Goal: Check status: Check status

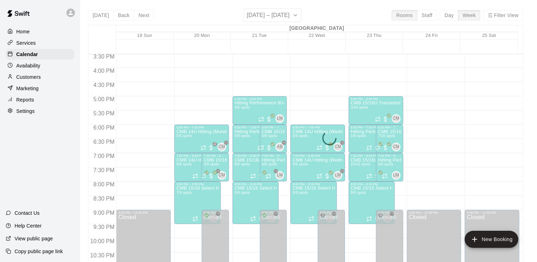
scroll to position [465, 0]
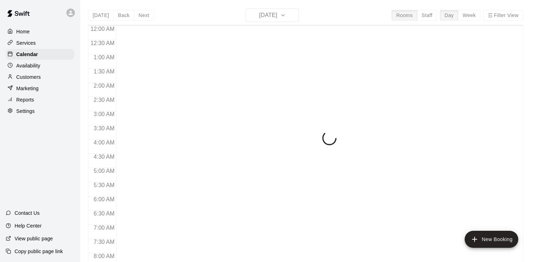
scroll to position [339, 0]
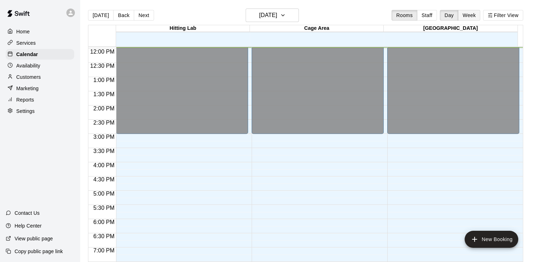
click at [471, 15] on button "Week" at bounding box center [469, 15] width 22 height 11
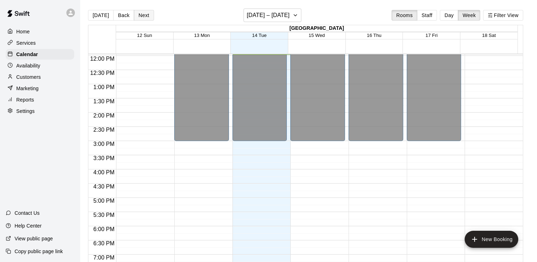
click at [140, 13] on button "Next" at bounding box center [144, 15] width 20 height 11
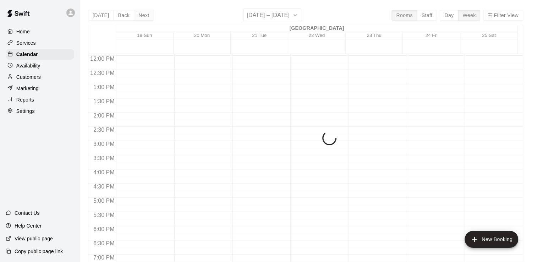
click at [145, 15] on button "Next" at bounding box center [144, 15] width 20 height 11
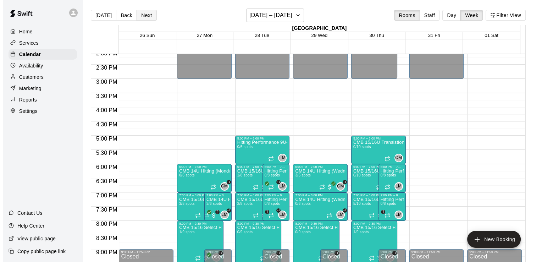
scroll to position [465, 0]
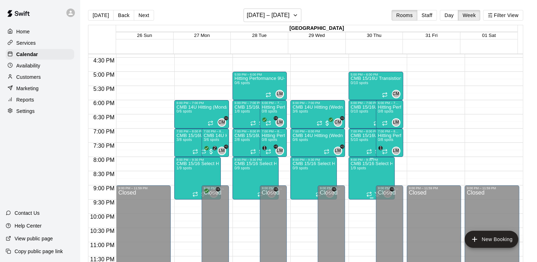
click at [362, 167] on span "1/9 spots" at bounding box center [358, 168] width 16 height 4
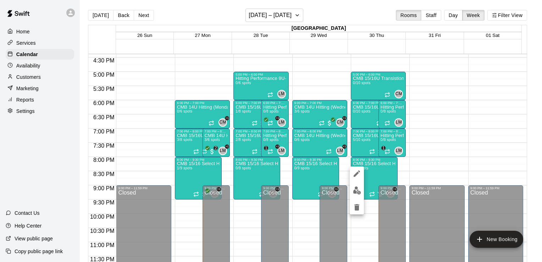
click at [357, 192] on img "edit" at bounding box center [357, 190] width 8 height 8
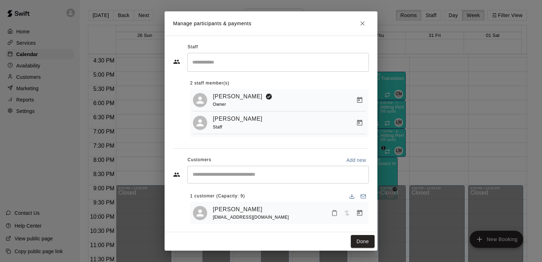
click at [363, 23] on icon "Close" at bounding box center [362, 23] width 4 height 4
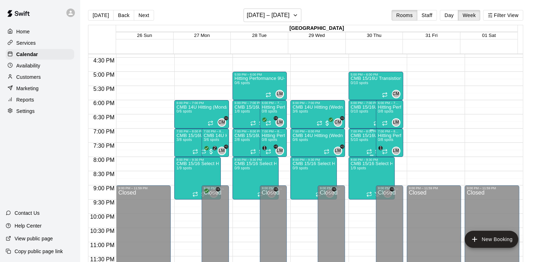
click at [360, 138] on span "5/10 spots" at bounding box center [358, 140] width 17 height 4
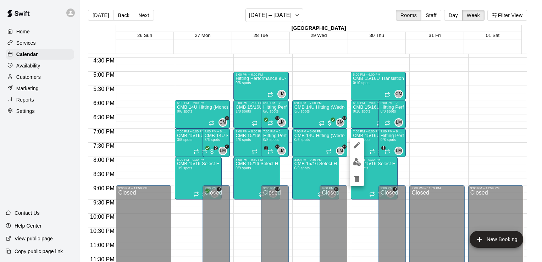
click at [357, 162] on img "edit" at bounding box center [357, 162] width 8 height 8
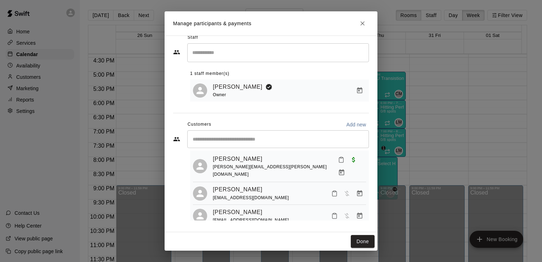
scroll to position [0, 0]
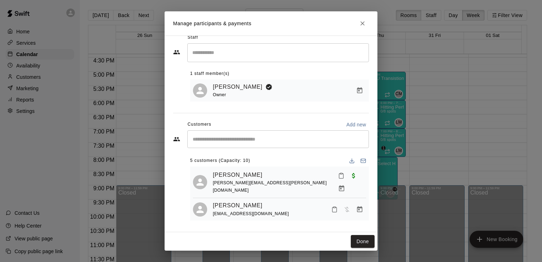
click at [362, 23] on icon "Close" at bounding box center [362, 23] width 4 height 4
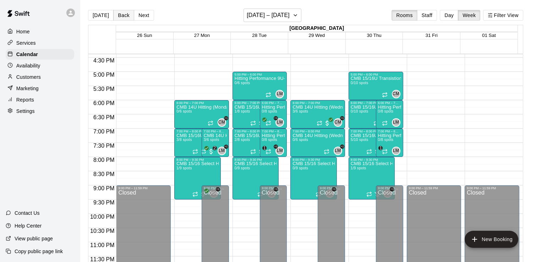
click at [125, 15] on button "Back" at bounding box center [123, 15] width 21 height 11
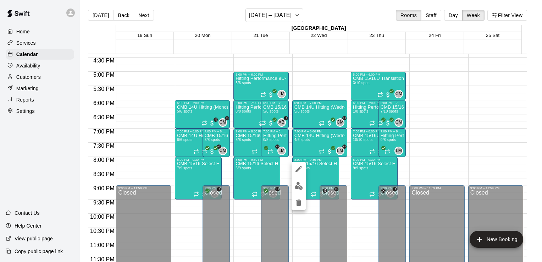
click at [302, 190] on button "edit" at bounding box center [299, 186] width 14 height 14
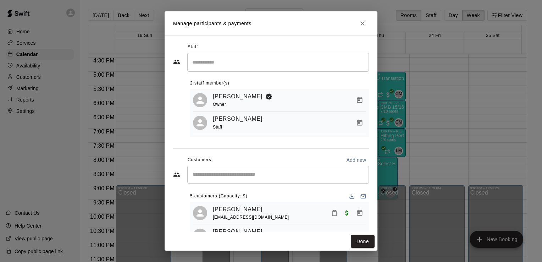
click at [362, 23] on icon "Close" at bounding box center [362, 23] width 4 height 4
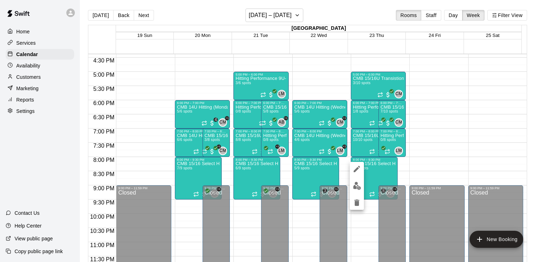
click at [356, 184] on img "edit" at bounding box center [357, 186] width 8 height 8
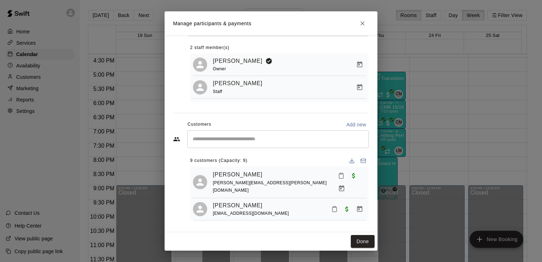
click at [362, 29] on button "Close" at bounding box center [362, 23] width 13 height 13
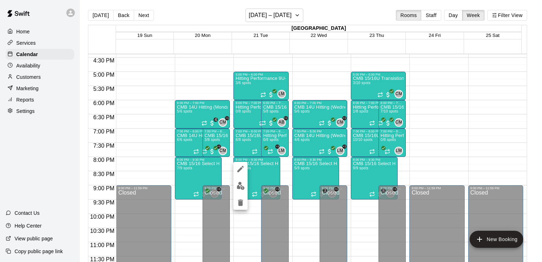
click at [240, 185] on img "edit" at bounding box center [241, 186] width 8 height 8
